Goal: Task Accomplishment & Management: Complete application form

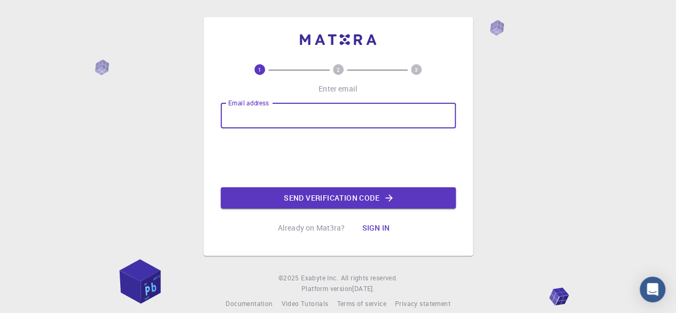
type input "[EMAIL_ADDRESS][DOMAIN_NAME]"
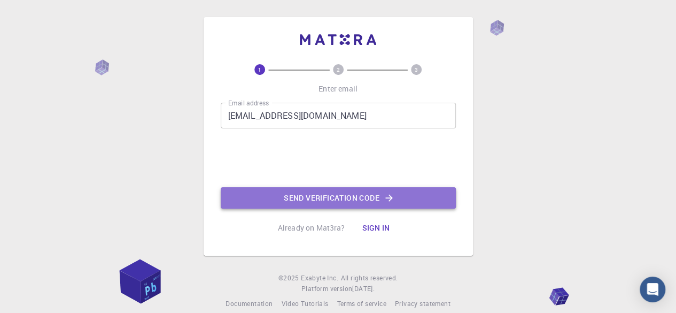
click at [273, 196] on button "Send verification code" at bounding box center [338, 197] width 235 height 21
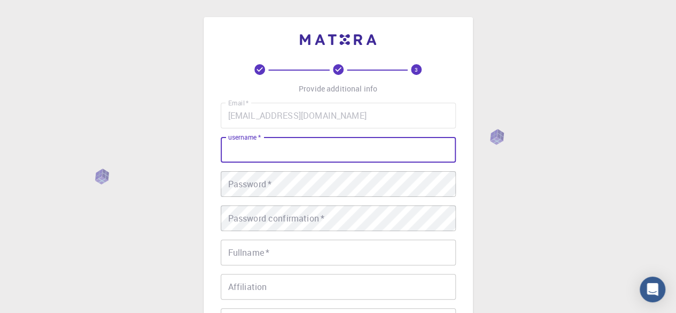
click at [234, 151] on input "username   *" at bounding box center [338, 150] width 235 height 26
type input "bhanuprakash1023"
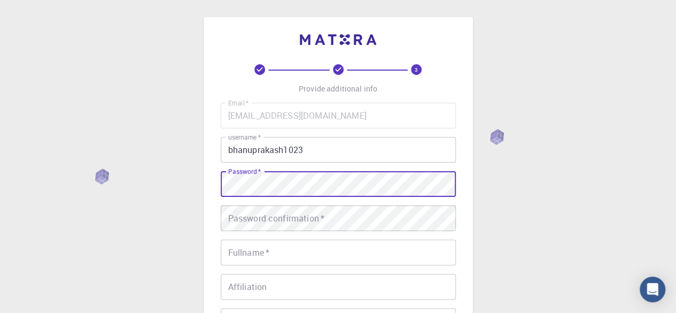
click at [236, 175] on div "Password   * Password   *" at bounding box center [338, 184] width 235 height 26
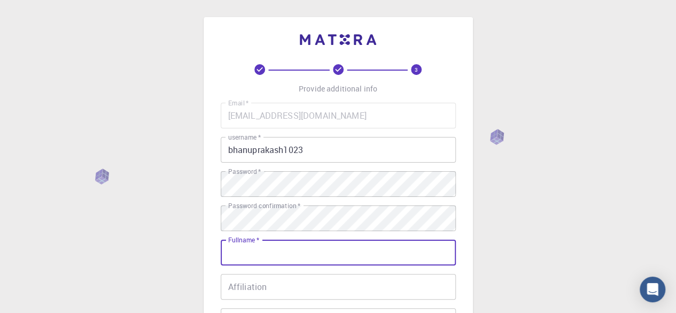
click at [268, 249] on input "Fullname   *" at bounding box center [338, 252] width 235 height 26
click at [273, 253] on input "[PERSON_NAME]" at bounding box center [338, 252] width 235 height 26
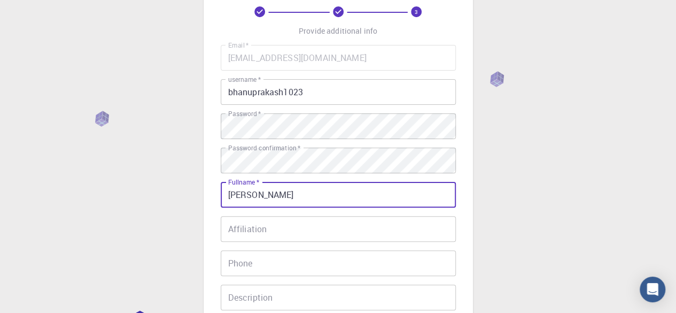
scroll to position [57, 0]
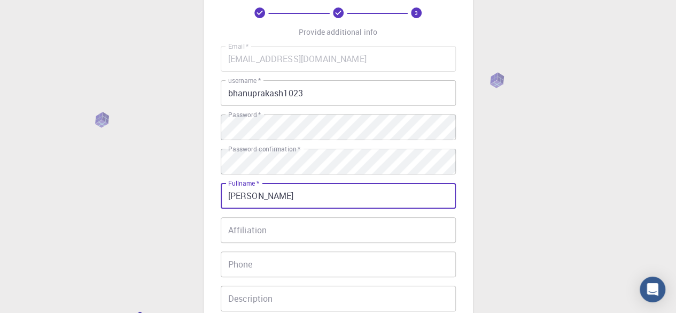
type input "[PERSON_NAME]"
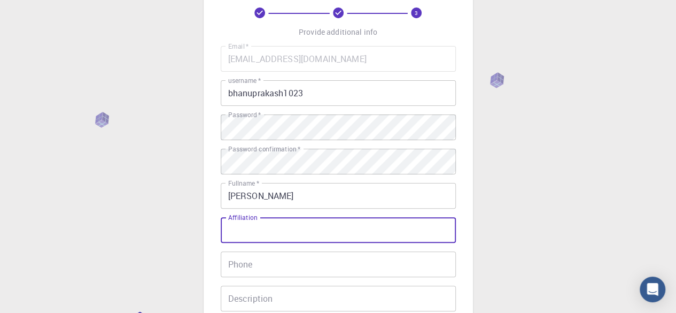
click at [281, 225] on input "Affiliation" at bounding box center [338, 230] width 235 height 26
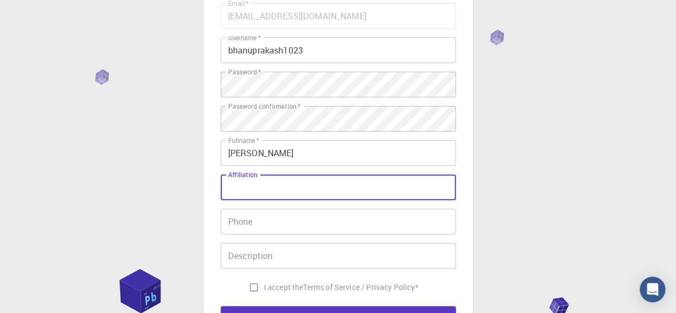
scroll to position [100, 0]
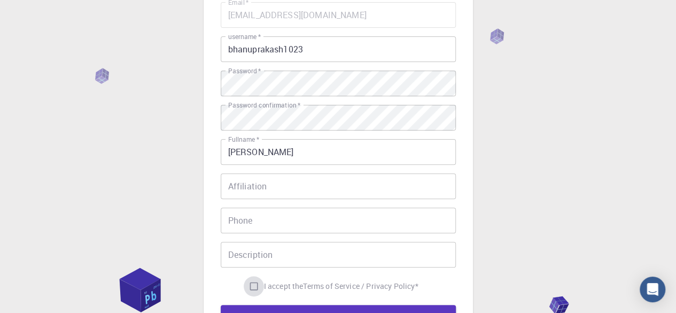
click at [250, 288] on input "I accept the Terms of Service / Privacy Policy *" at bounding box center [254, 286] width 20 height 20
checkbox input "true"
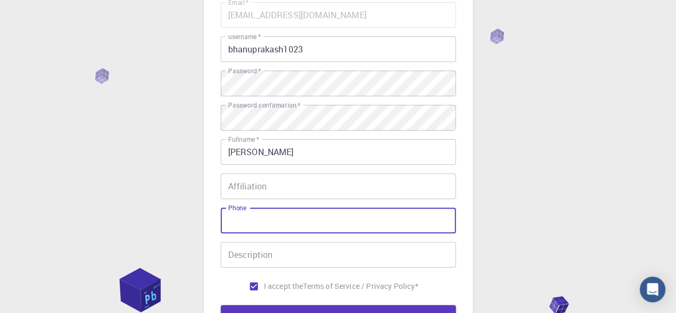
click at [264, 222] on input "Phone" at bounding box center [338, 220] width 235 height 26
type input "9701508193"
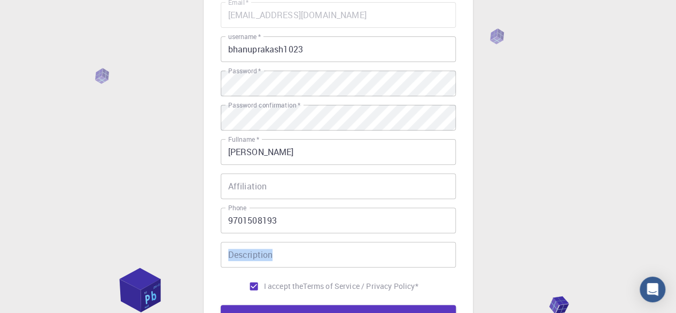
drag, startPoint x: 264, startPoint y: 238, endPoint x: 261, endPoint y: 253, distance: 15.3
click at [261, 253] on div "Email   * [EMAIL_ADDRESS][DOMAIN_NAME] Email   * username   * bhanuprakash1023 …" at bounding box center [338, 149] width 235 height 294
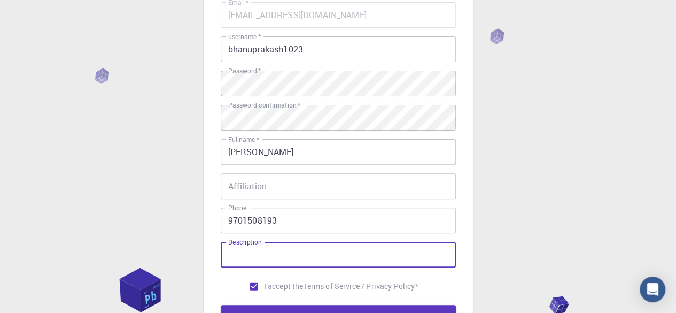
click at [261, 253] on input "Description" at bounding box center [338, 255] width 235 height 26
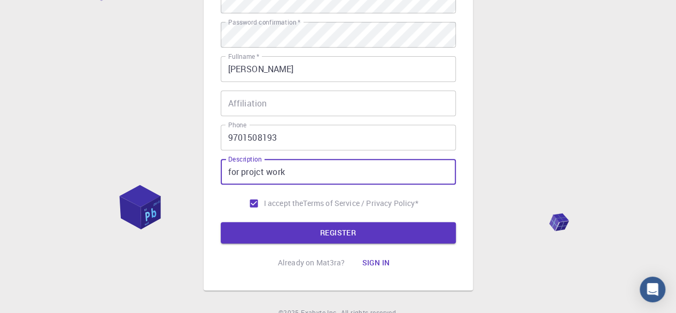
scroll to position [181, 0]
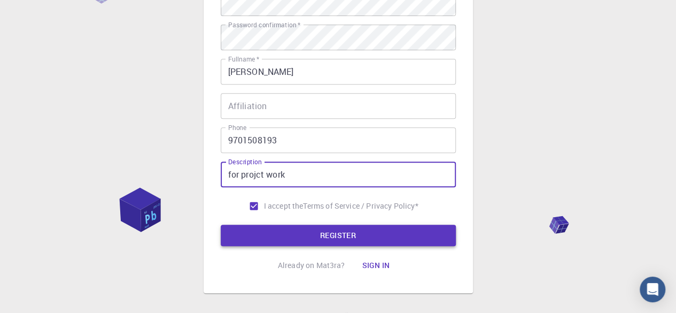
type input "for projct work"
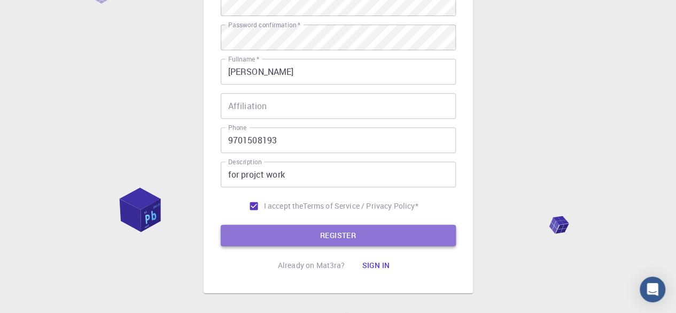
click at [276, 238] on button "REGISTER" at bounding box center [338, 235] width 235 height 21
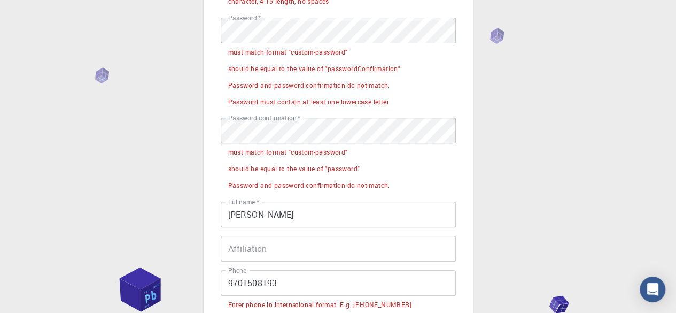
scroll to position [207, 0]
